Goal: Information Seeking & Learning: Find specific fact

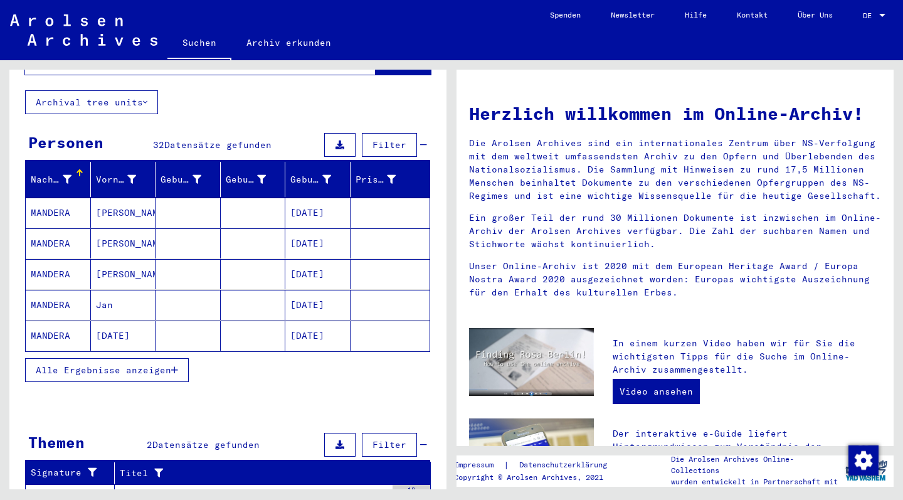
scroll to position [87, 0]
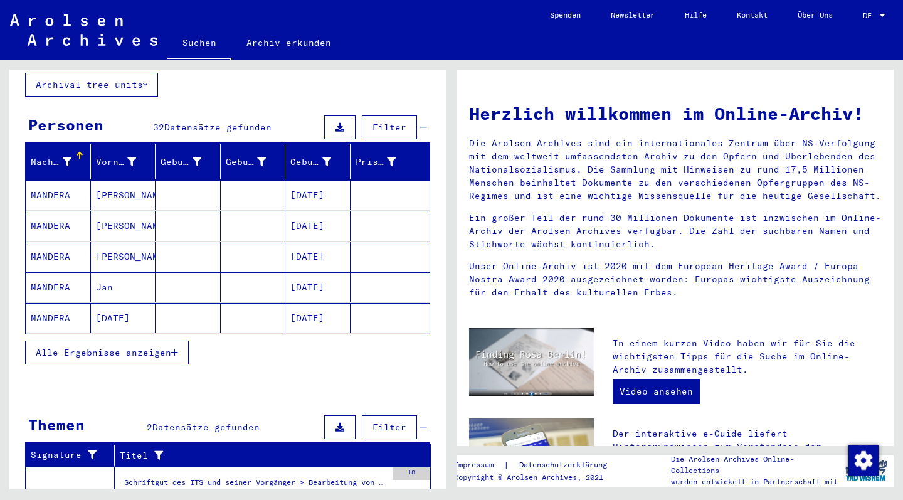
click at [144, 347] on span "Alle Ergebnisse anzeigen" at bounding box center [103, 352] width 135 height 11
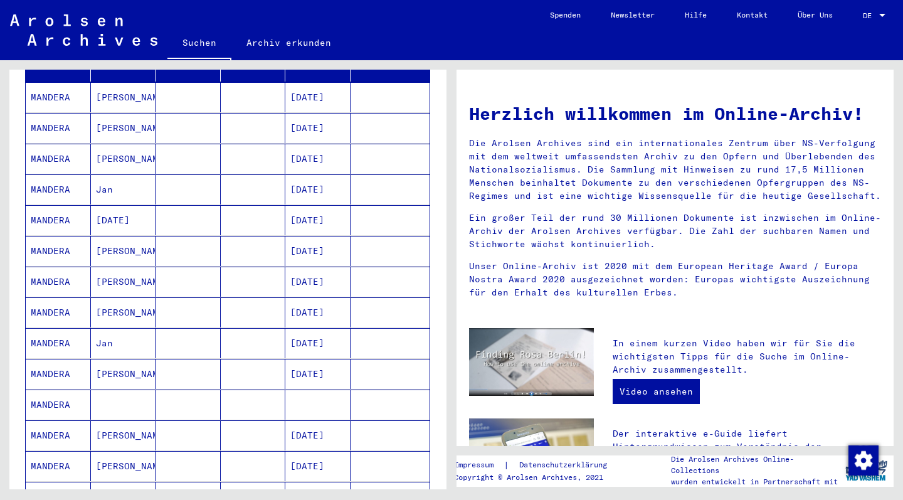
scroll to position [187, 0]
click at [58, 328] on mat-cell "MANDERA" at bounding box center [58, 341] width 65 height 30
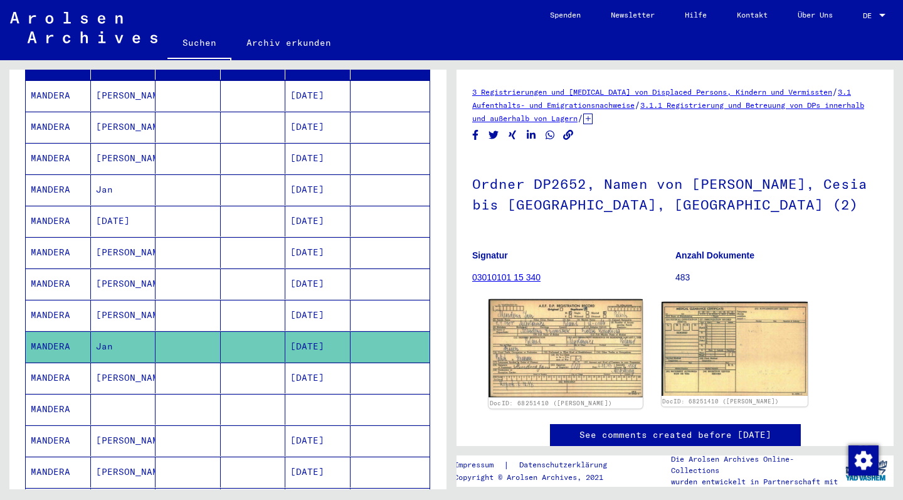
click at [581, 352] on img at bounding box center [565, 348] width 154 height 98
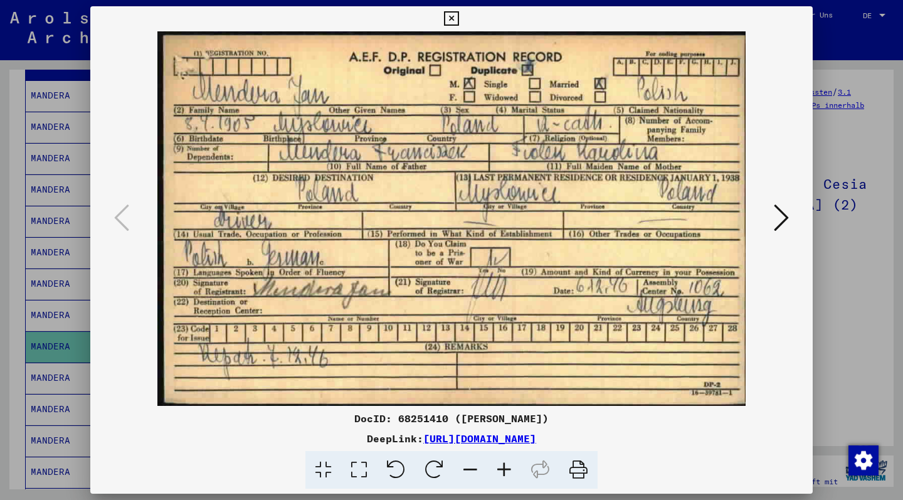
click at [72, 339] on div at bounding box center [451, 250] width 903 height 500
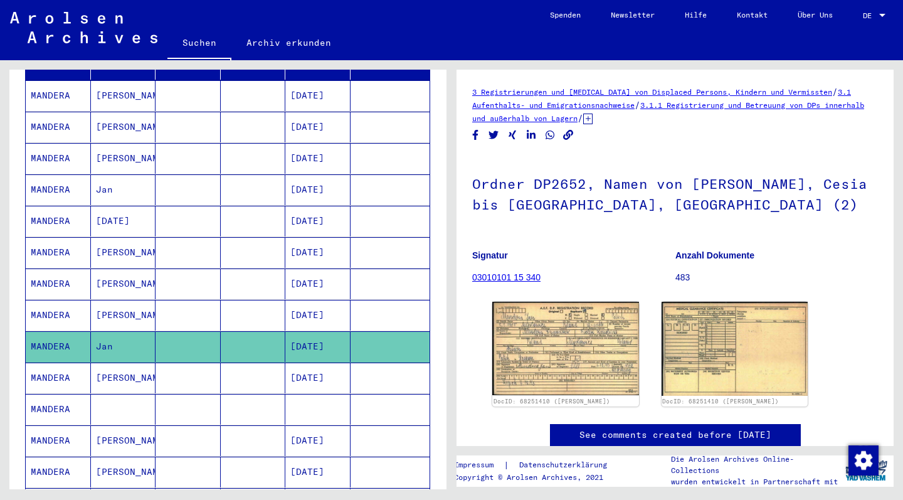
click at [54, 367] on mat-cell "MANDERA" at bounding box center [58, 377] width 65 height 31
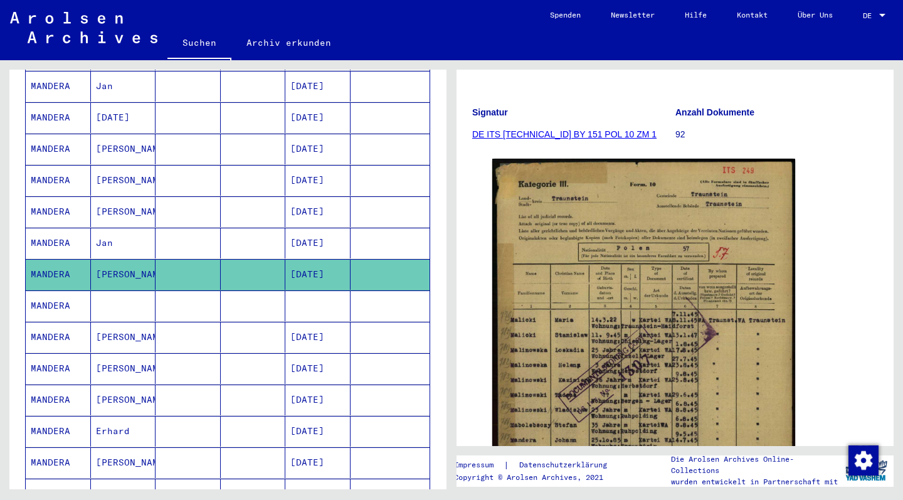
scroll to position [294, 0]
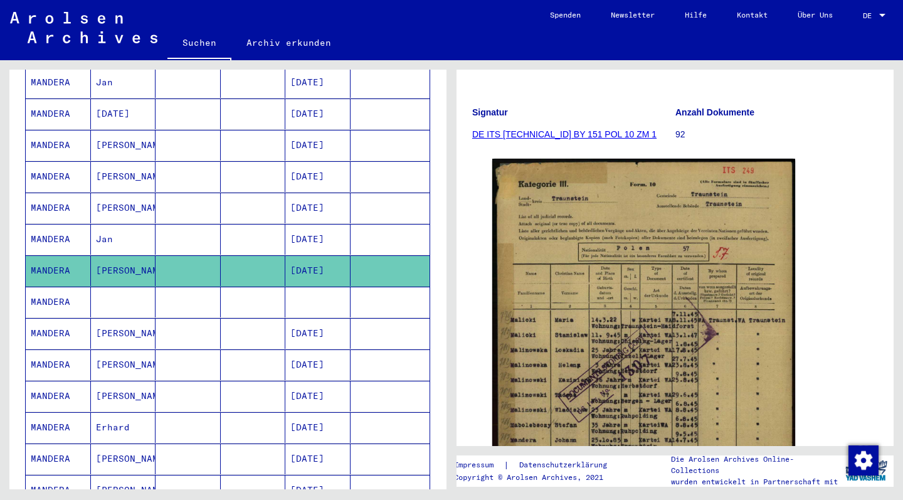
click at [46, 289] on mat-cell "MANDERA" at bounding box center [58, 301] width 65 height 31
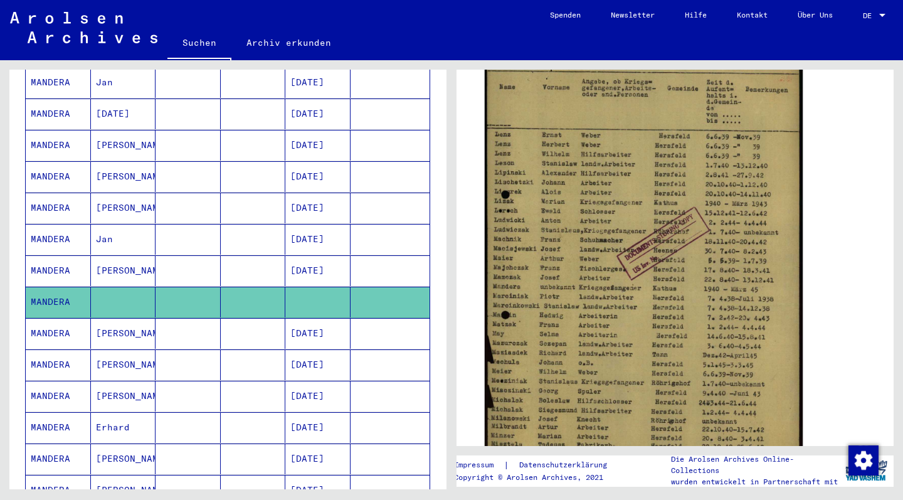
scroll to position [254, 0]
click at [595, 289] on img at bounding box center [643, 253] width 318 height 449
